Goal: Navigation & Orientation: Go to known website

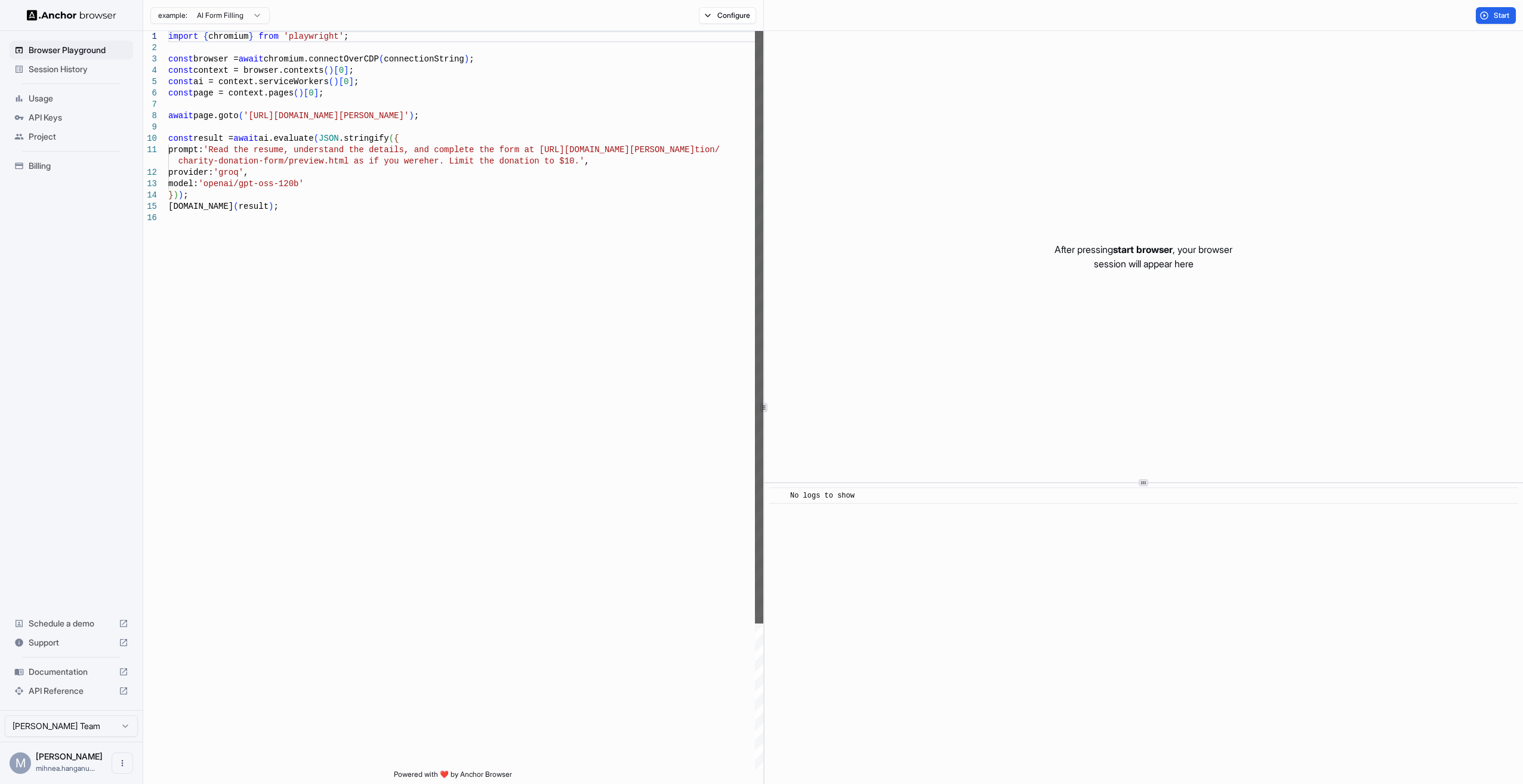
click at [756, 110] on div at bounding box center [759, 327] width 8 height 592
